Goal: Use online tool/utility

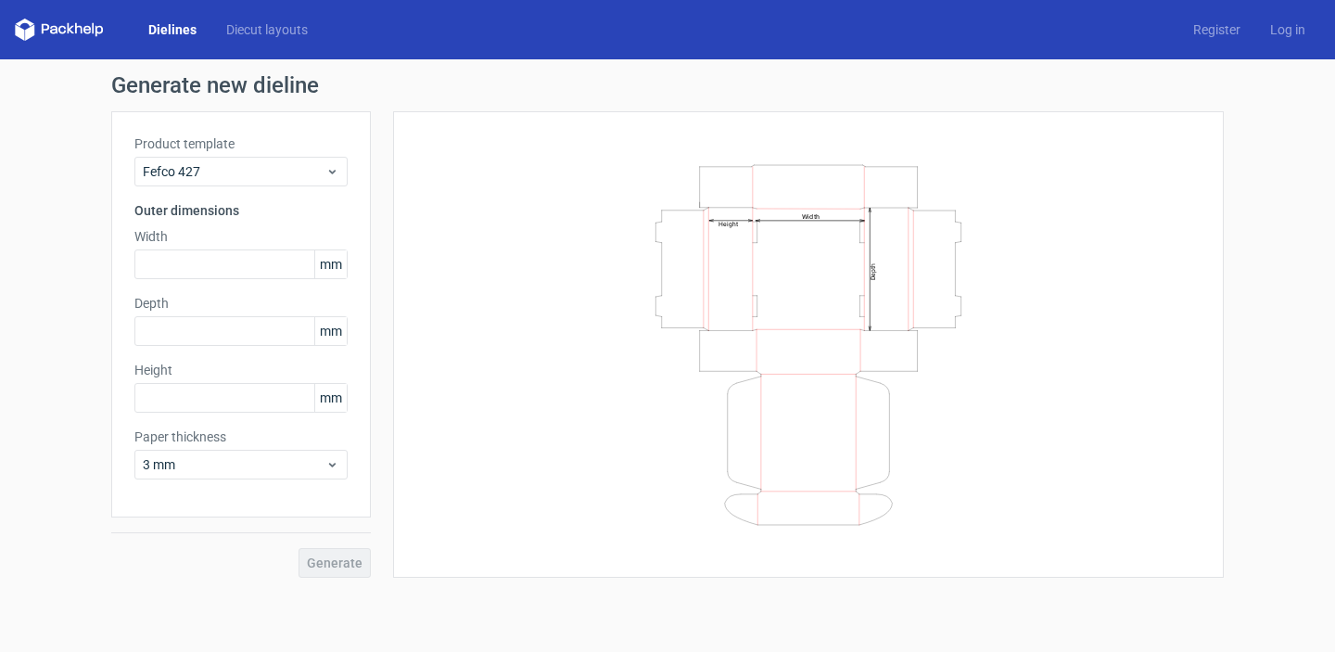
click at [165, 26] on link "Dielines" at bounding box center [173, 29] width 78 height 19
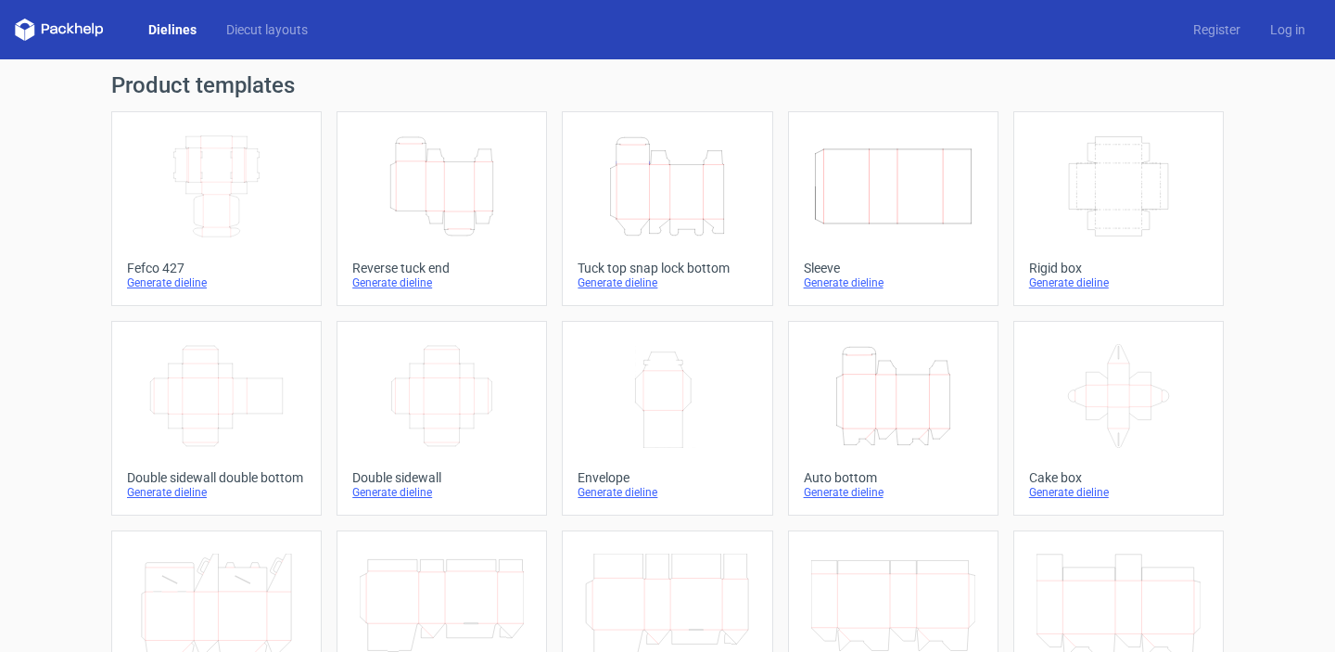
click at [179, 287] on div "Generate dieline" at bounding box center [216, 282] width 179 height 15
